Goal: Information Seeking & Learning: Learn about a topic

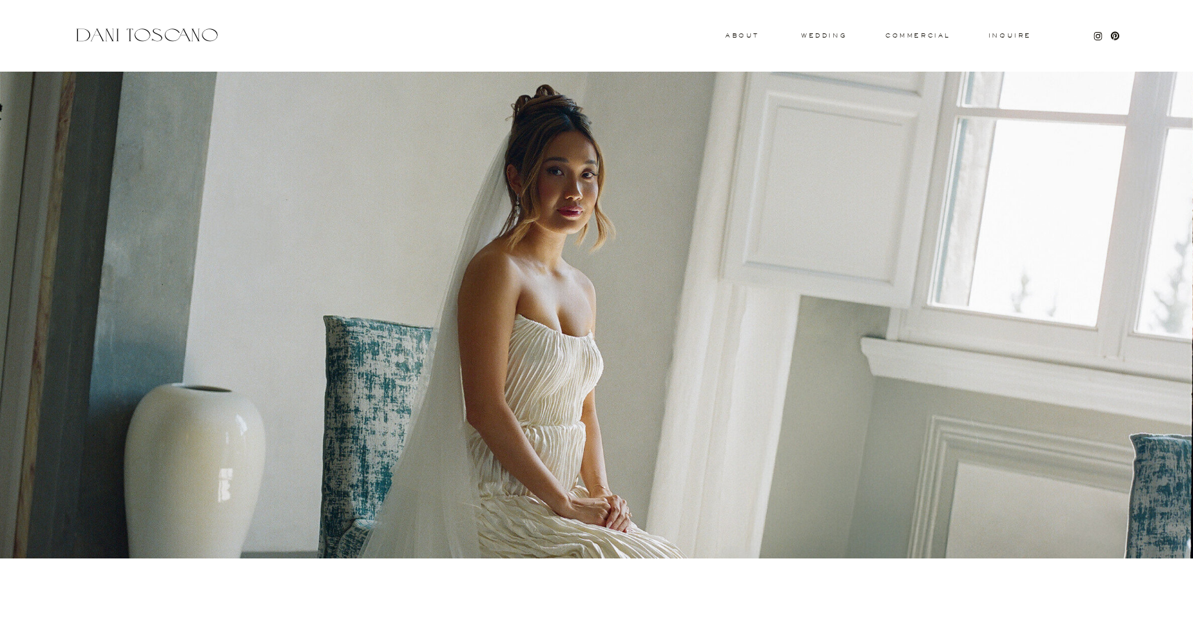
scroll to position [883, 0]
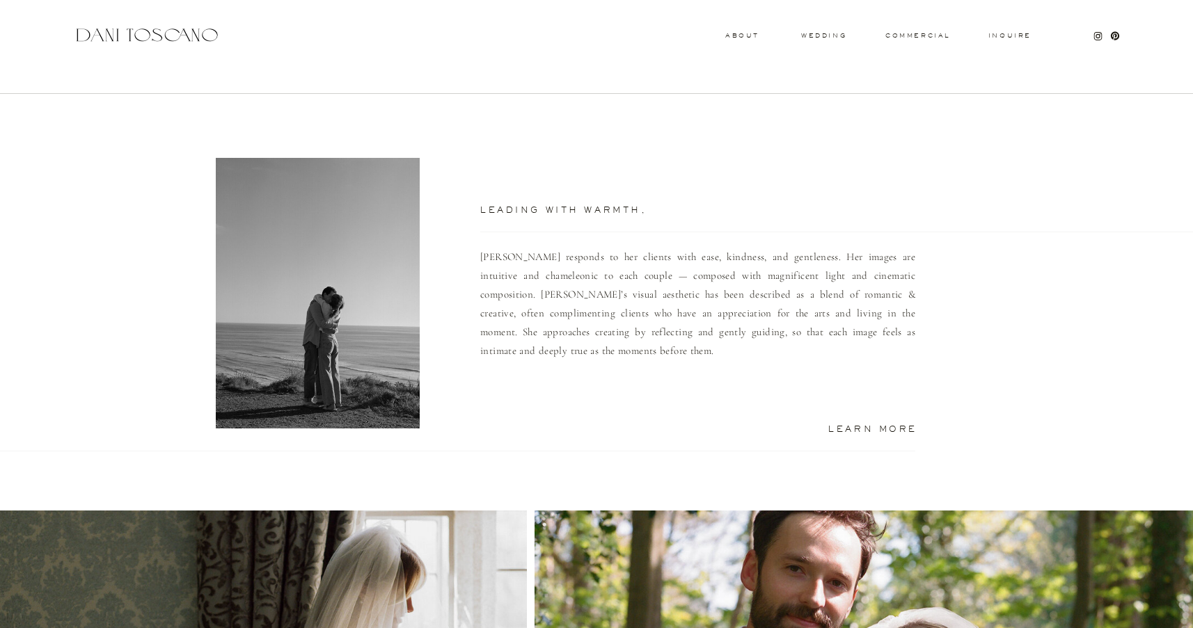
click at [668, 185] on div "Inquire commercial wedding About Leading with warmth, Dani responds to her clie…" at bounding box center [596, 83] width 1193 height 1933
click at [846, 430] on h2 "Learn More" at bounding box center [856, 428] width 122 height 7
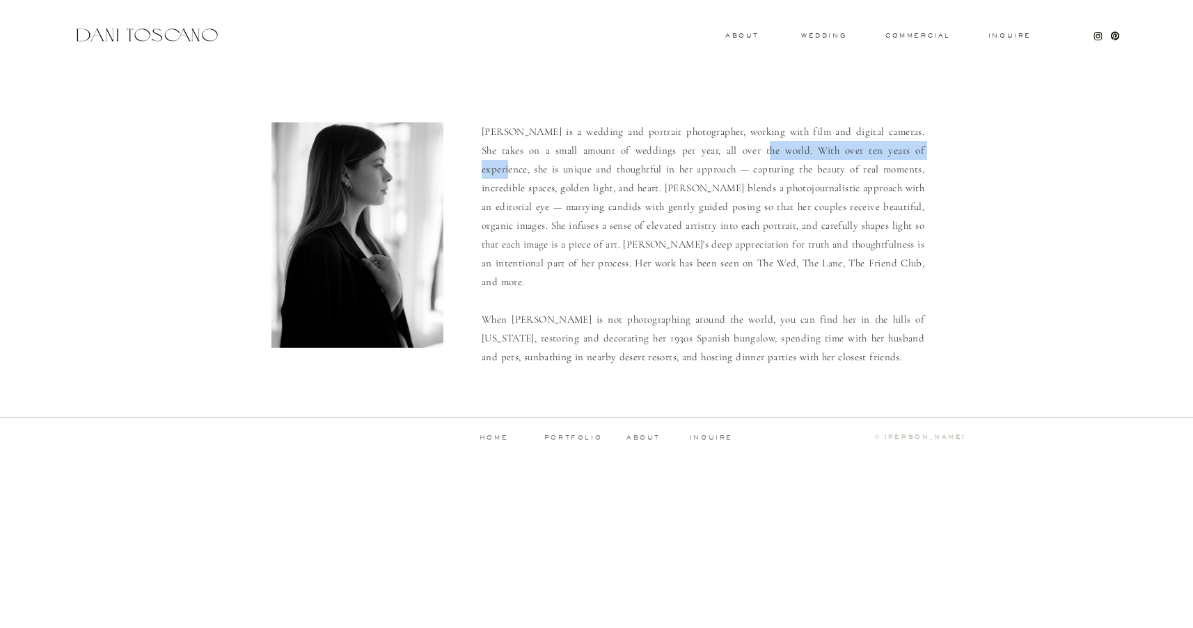
drag, startPoint x: 715, startPoint y: 148, endPoint x: 882, endPoint y: 151, distance: 166.3
click at [882, 151] on p "[PERSON_NAME] is a wedding and portrait photographer, working with film and dig…" at bounding box center [703, 243] width 443 height 242
copy p "With over ten years of experience, she"
